Goal: Book appointment/travel/reservation

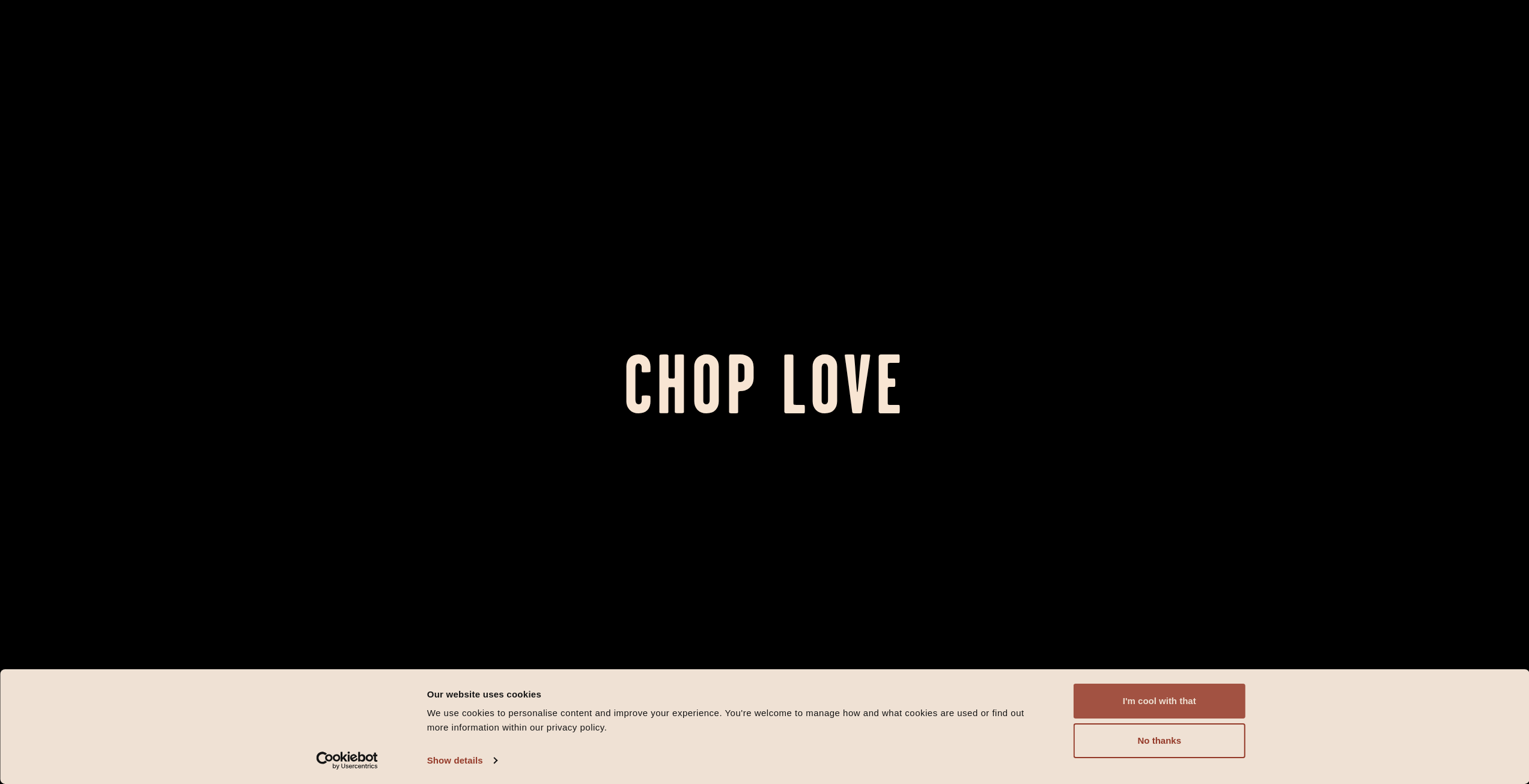
click at [1194, 694] on button "I'm cool with that" at bounding box center [1159, 701] width 172 height 35
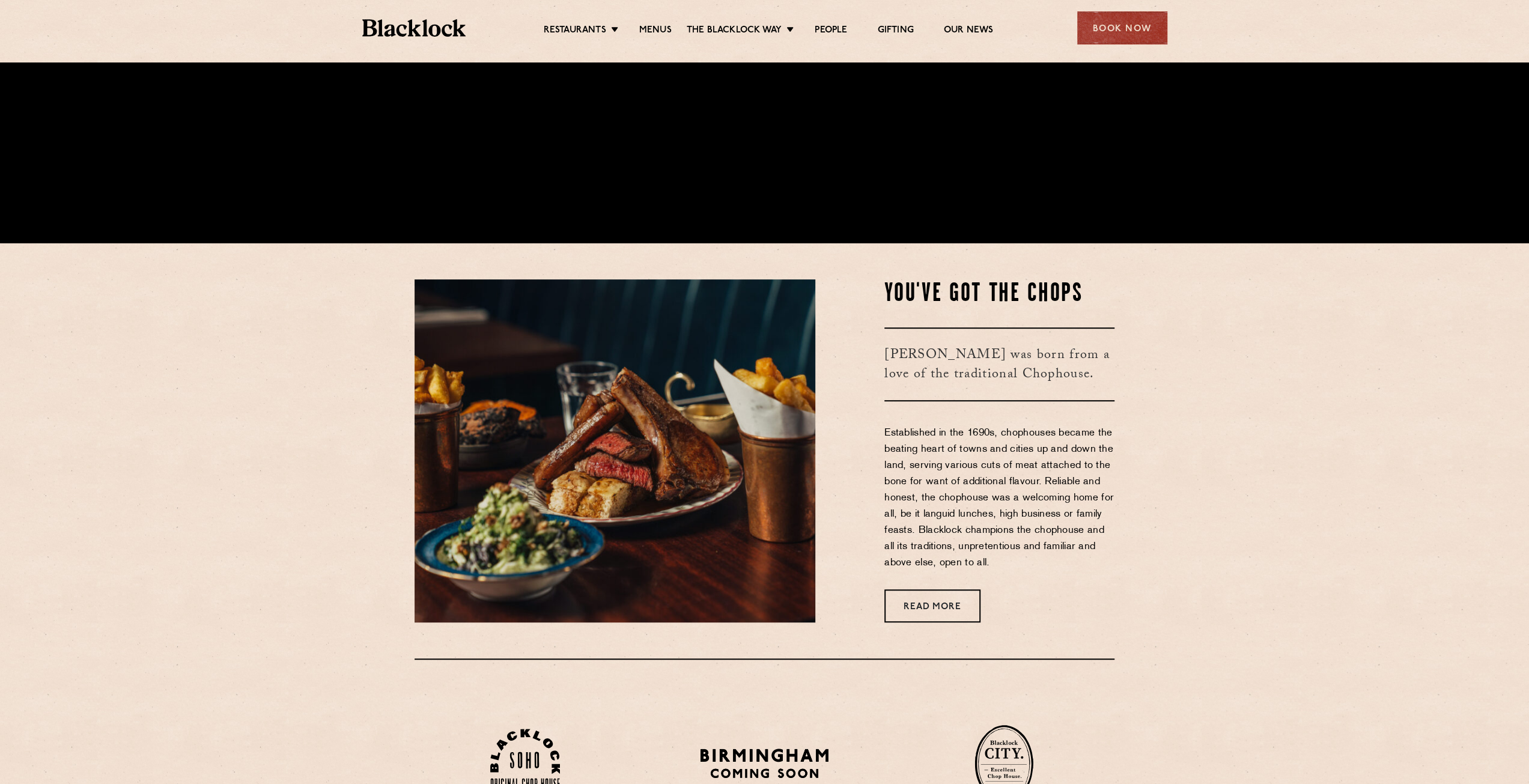
scroll to position [841, 0]
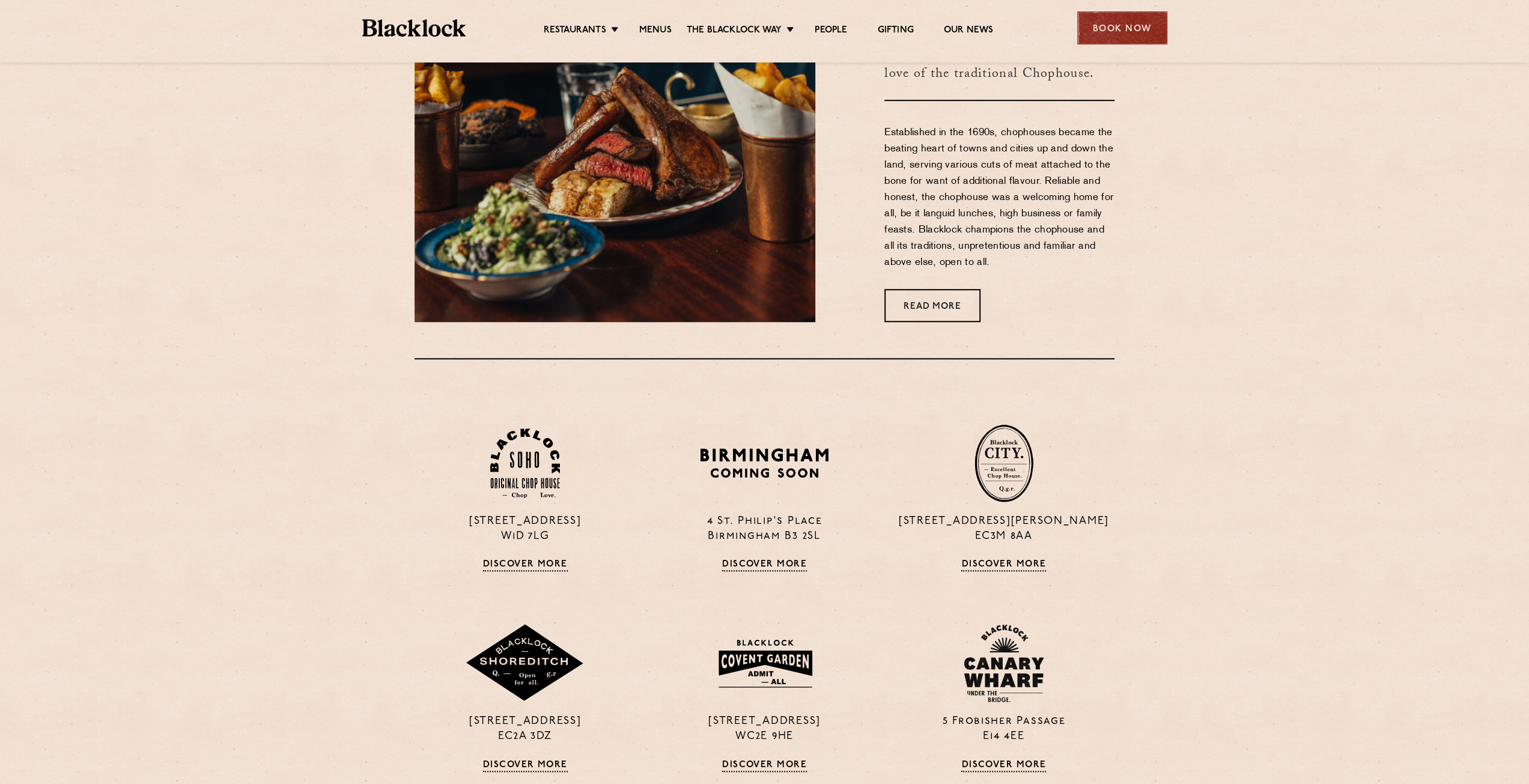
click at [1137, 16] on div "Book Now" at bounding box center [1122, 28] width 90 height 33
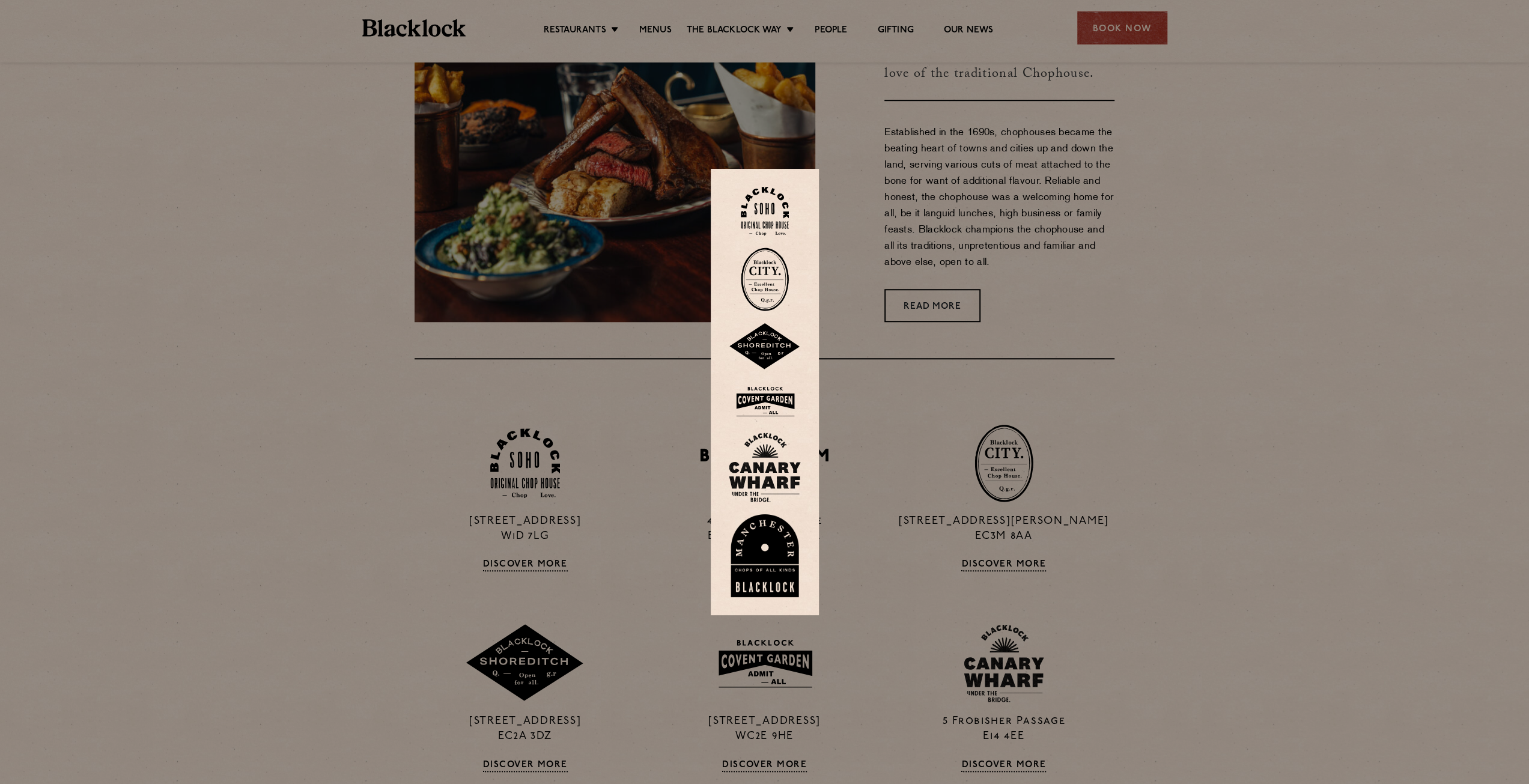
click at [783, 565] on img at bounding box center [764, 556] width 72 height 83
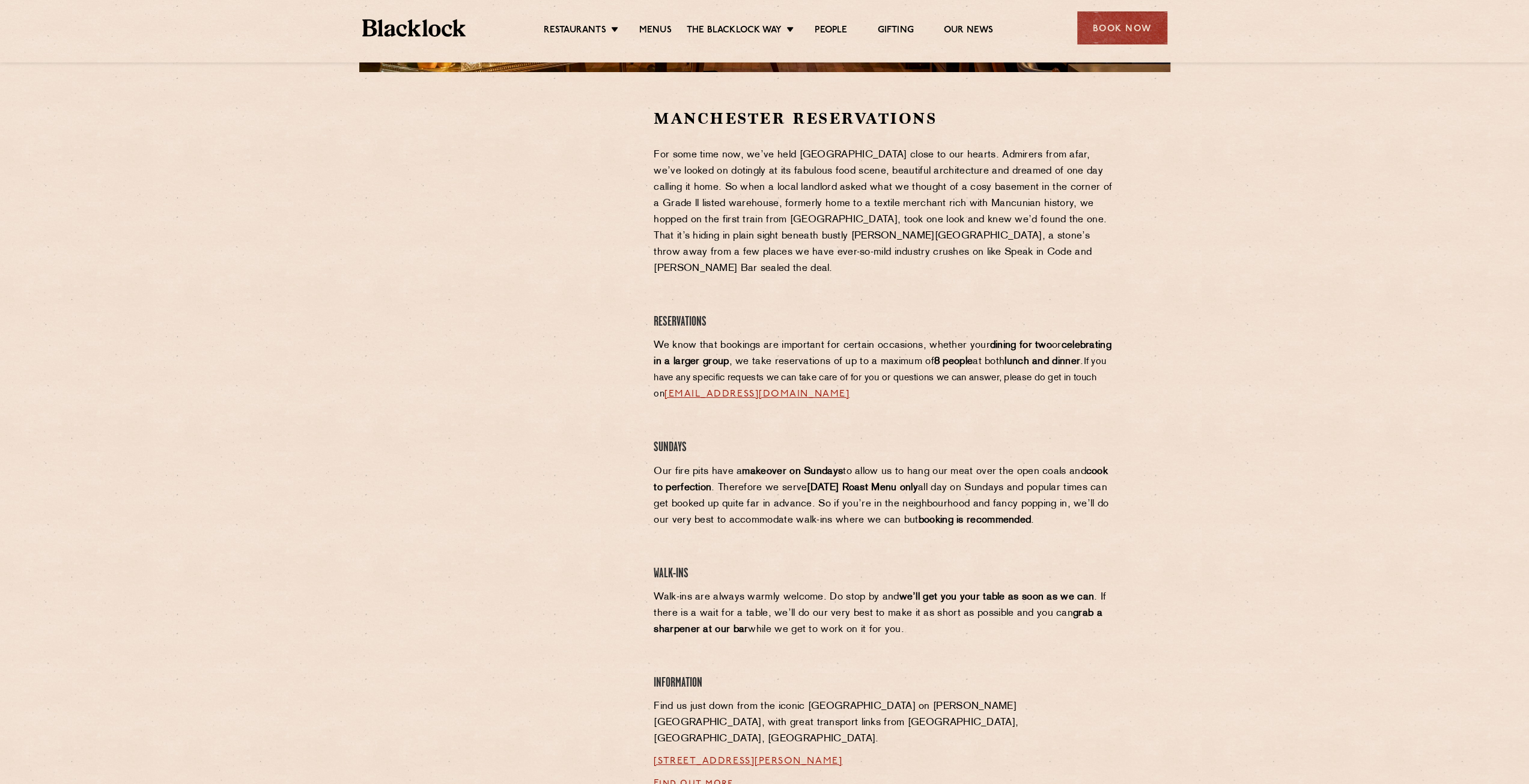
click at [1121, 459] on div "Manchester Reservations For some time now, we’ve held Manchester close to our h…" at bounding box center [884, 464] width 478 height 712
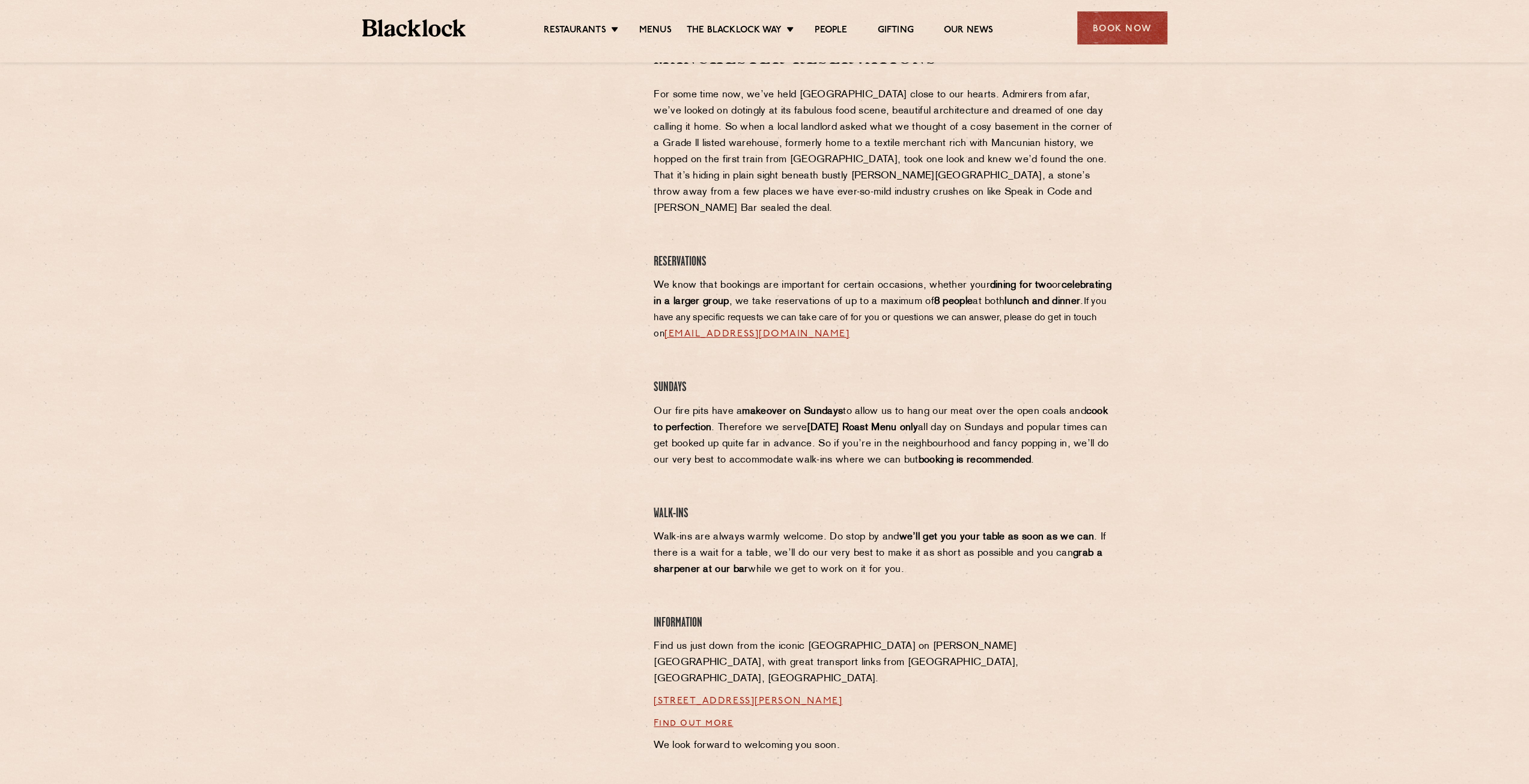
scroll to position [300, 0]
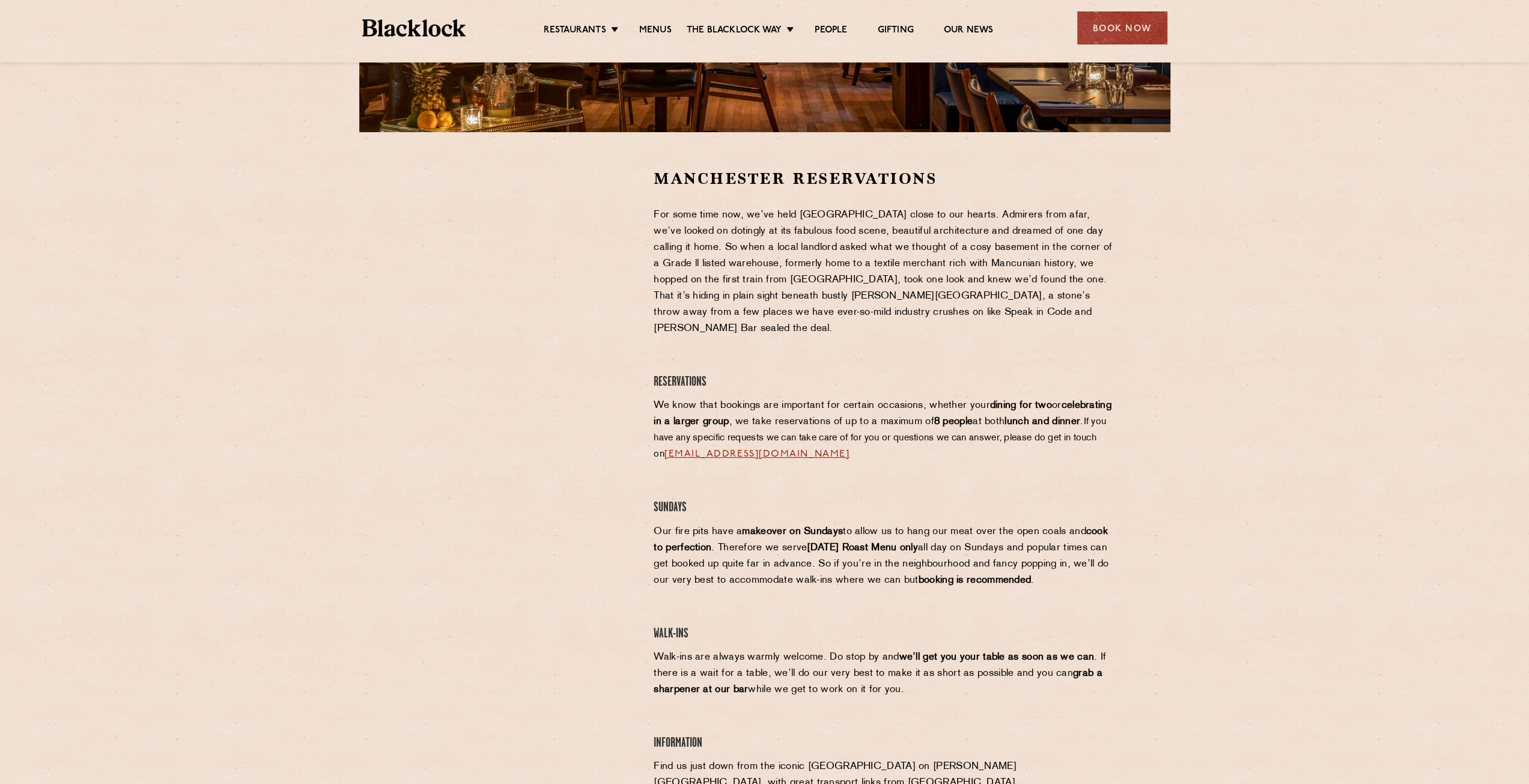
click at [524, 421] on div at bounding box center [524, 524] width 239 height 712
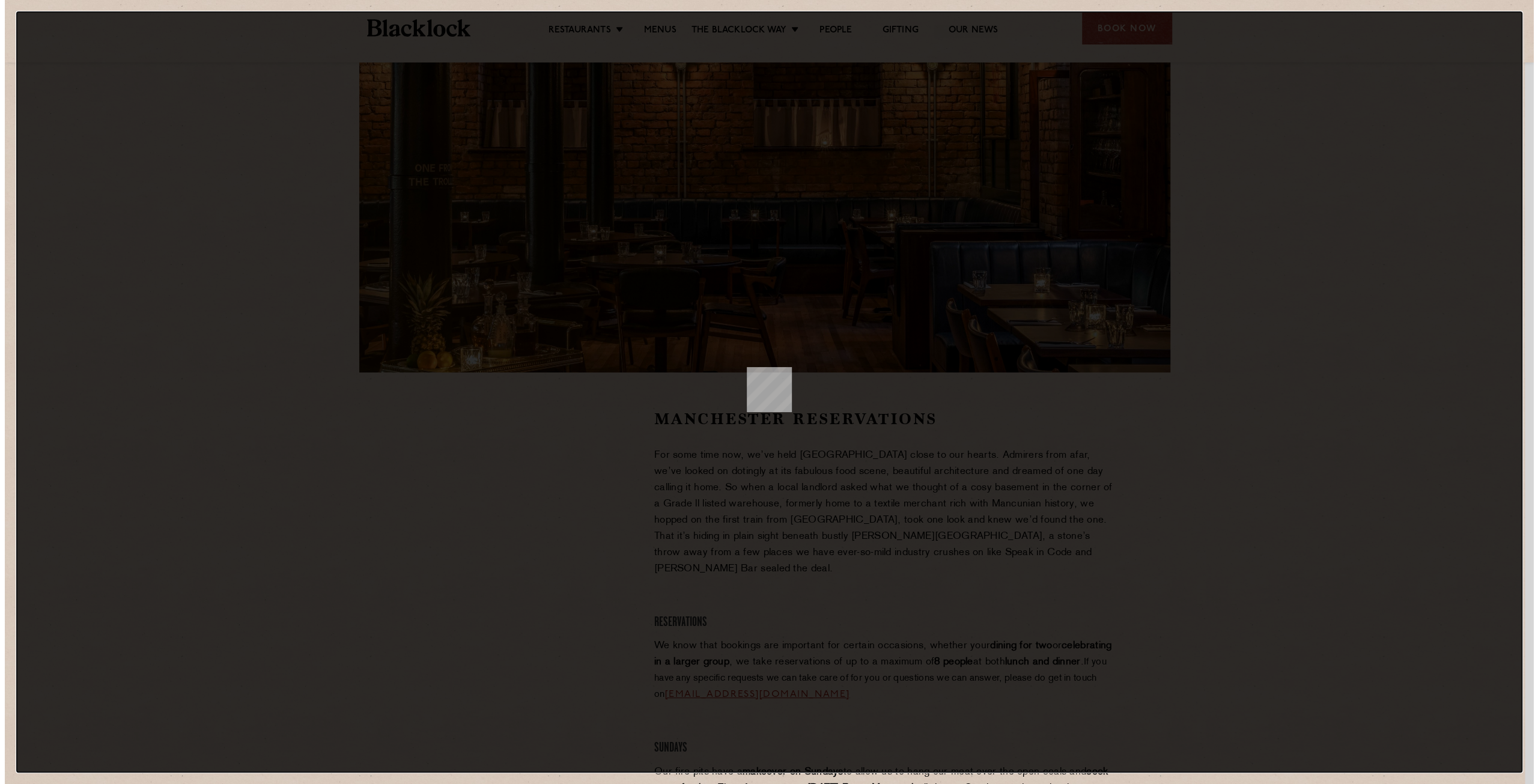
scroll to position [0, 0]
